Goal: Information Seeking & Learning: Compare options

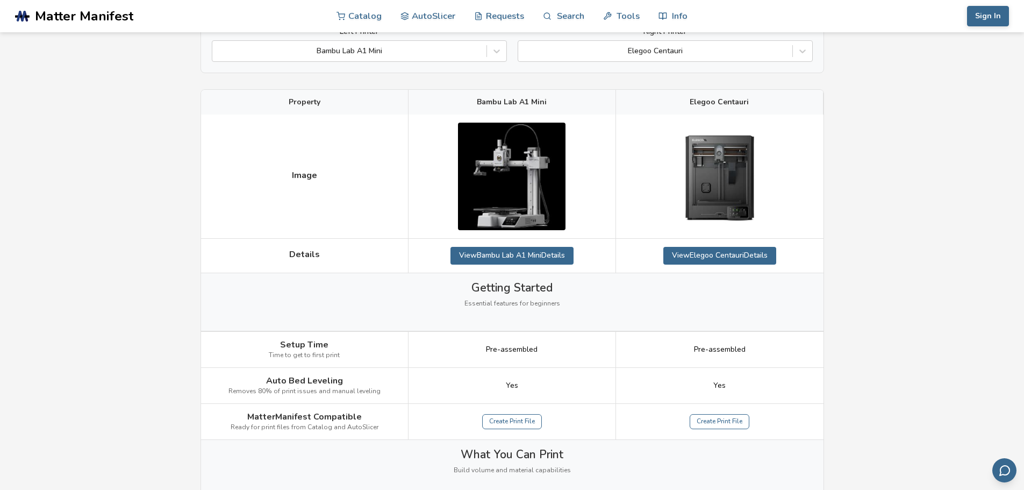
scroll to position [108, 0]
click at [800, 50] on icon at bounding box center [802, 51] width 11 height 11
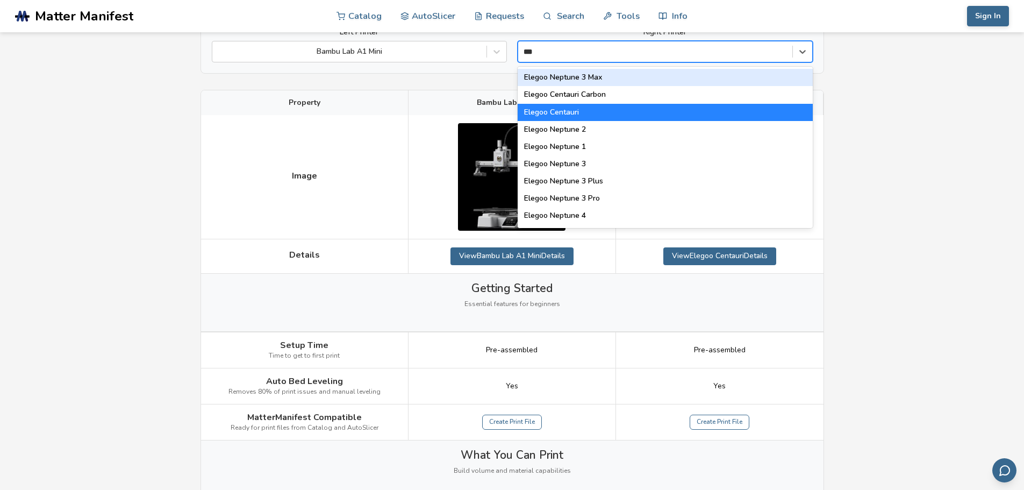
type input "****"
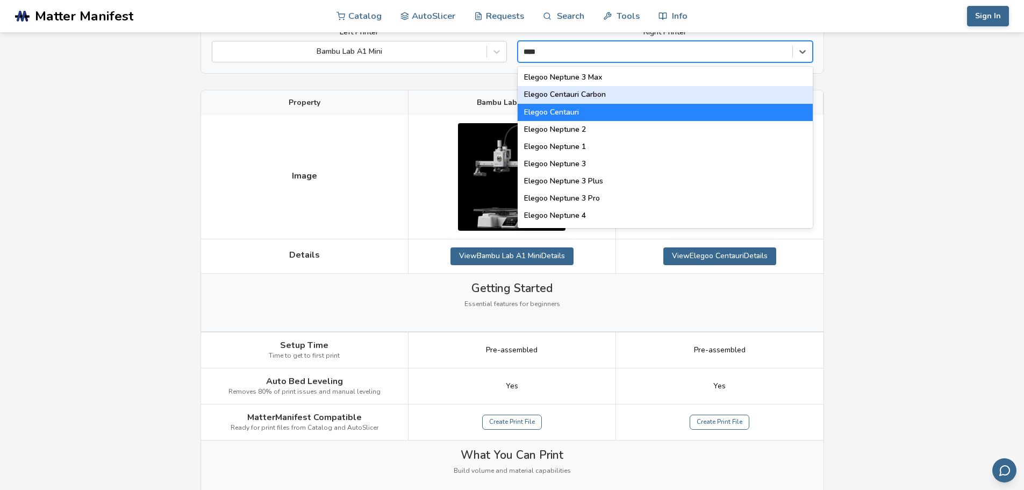
click at [612, 98] on div "Elegoo Centauri Carbon" at bounding box center [665, 94] width 295 height 17
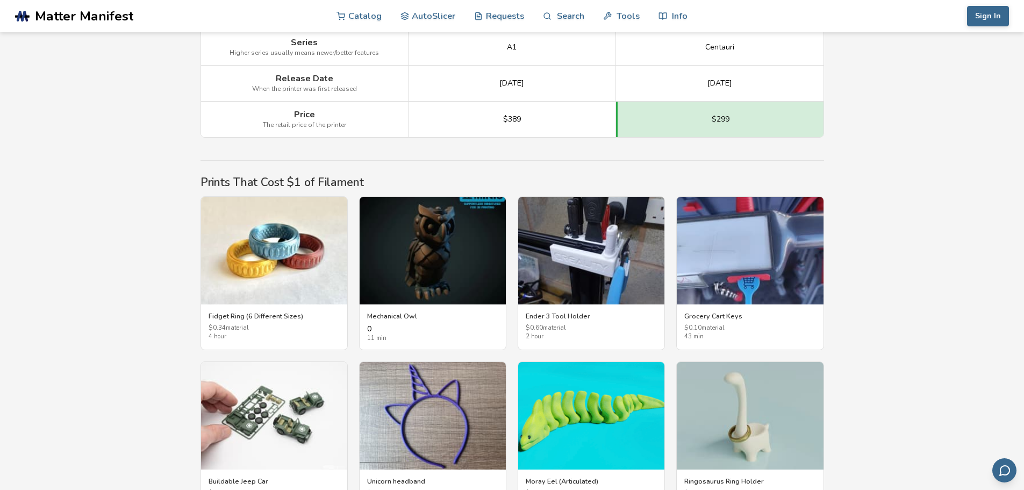
scroll to position [1667, 0]
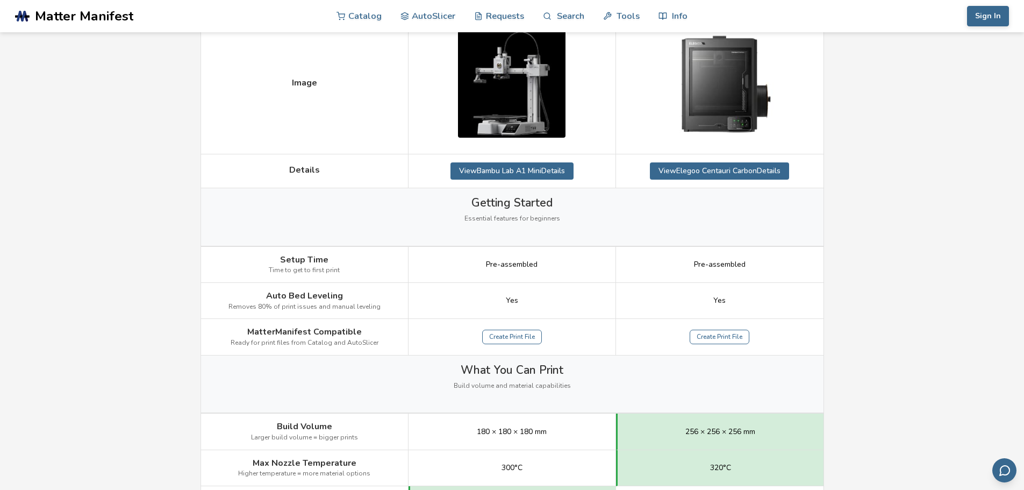
scroll to position [0, 0]
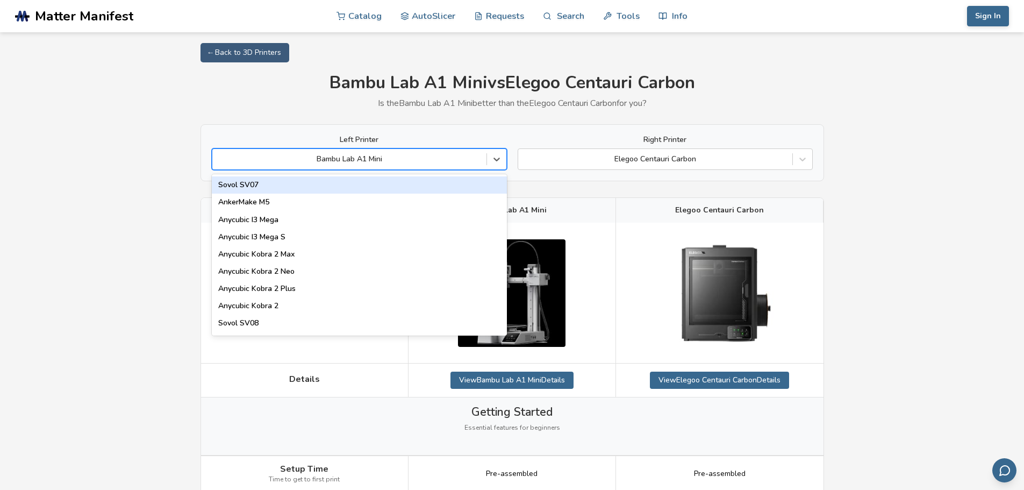
click at [448, 163] on div at bounding box center [349, 159] width 263 height 11
type input "**"
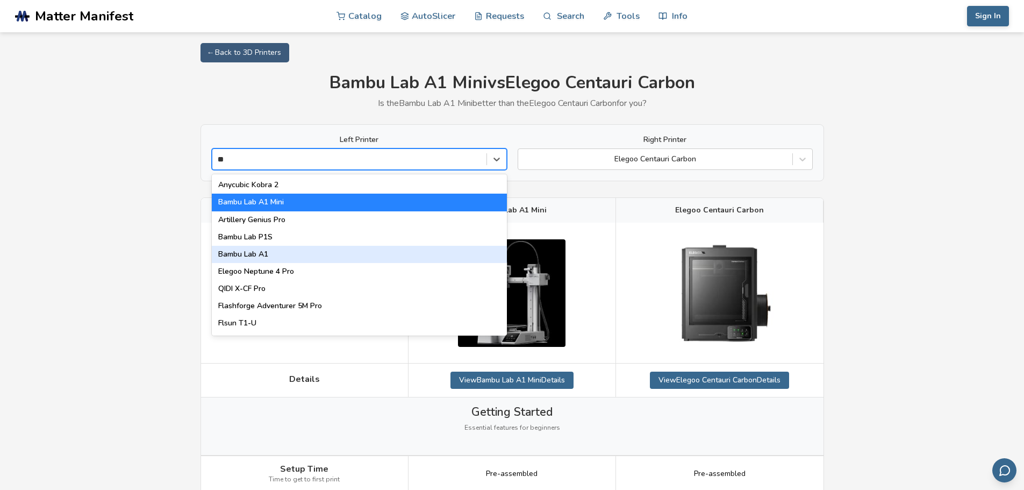
click at [355, 255] on div "Bambu Lab A1" at bounding box center [359, 254] width 295 height 17
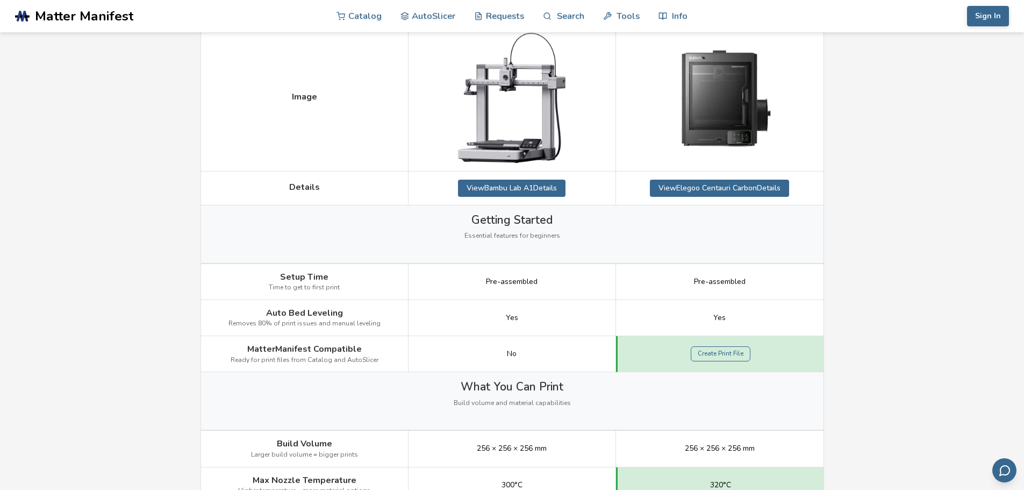
scroll to position [215, 0]
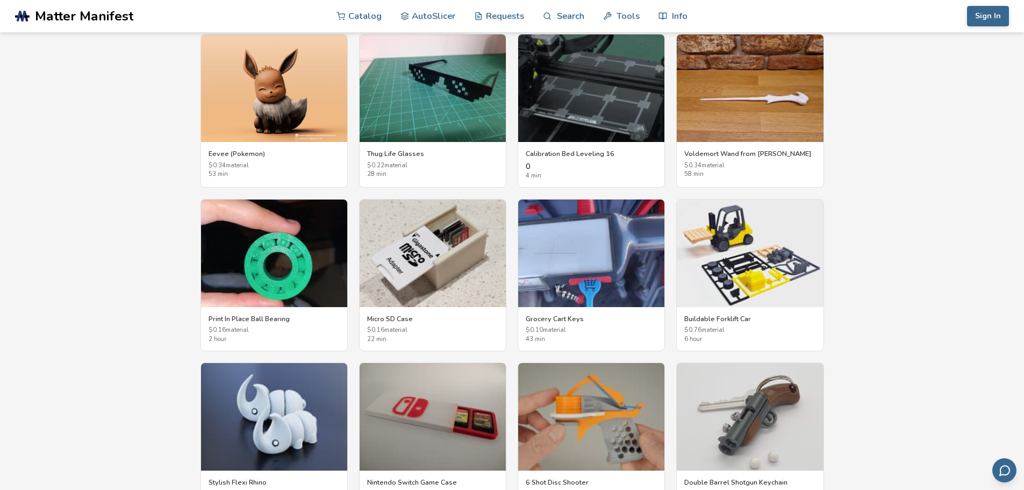
scroll to position [1828, 0]
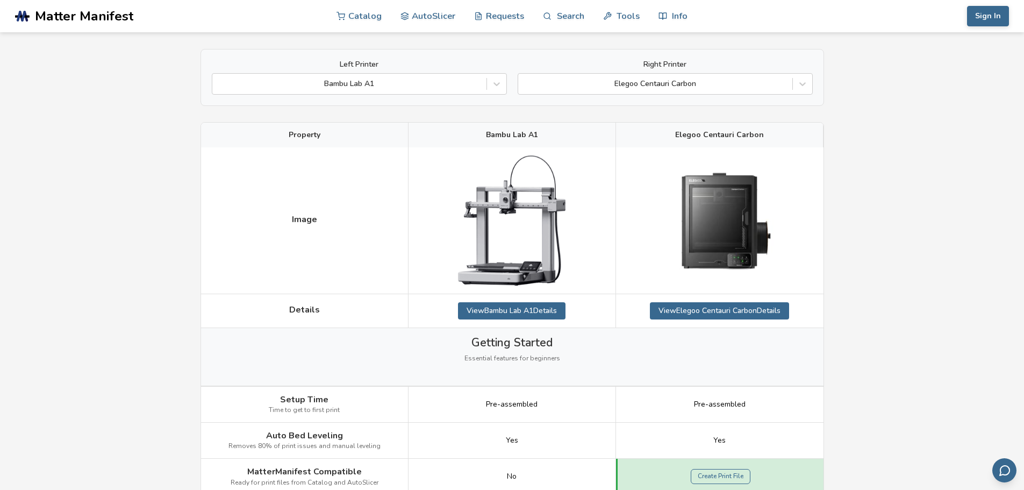
scroll to position [0, 0]
